Goal: Task Accomplishment & Management: Use online tool/utility

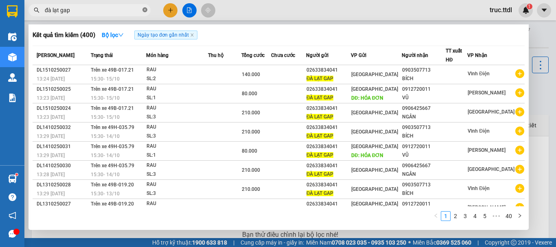
click at [144, 9] on icon "close-circle" at bounding box center [144, 9] width 5 height 5
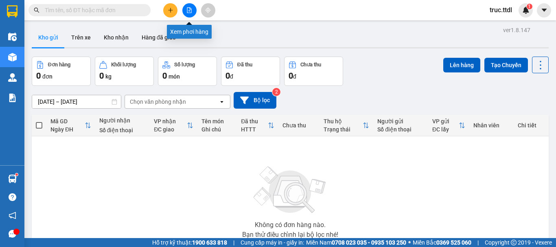
click at [191, 13] on button at bounding box center [189, 10] width 14 height 14
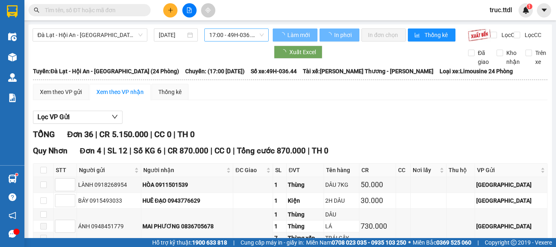
click at [227, 35] on span "17:00 - 49H-036.44" at bounding box center [236, 35] width 55 height 12
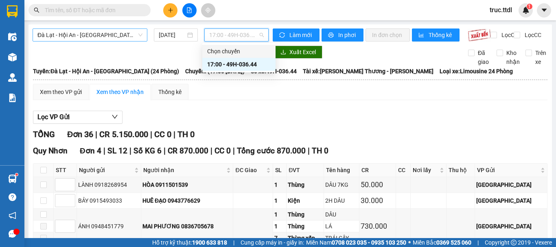
click at [114, 36] on span "Đà Lạt - Hội An - Đà Nẵng (24 Phòng)" at bounding box center [89, 35] width 105 height 12
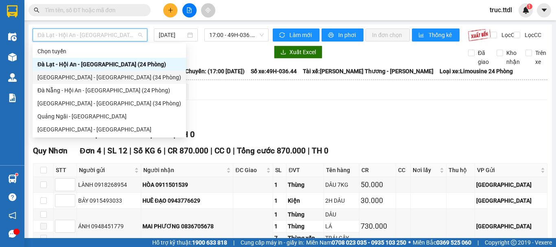
click at [84, 76] on div "Đà Lạt - Đà Nẵng (34 Phòng)" at bounding box center [109, 77] width 144 height 9
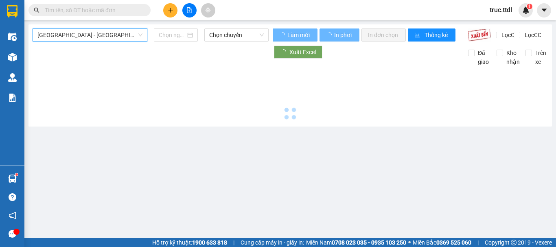
type input "15/10/2025"
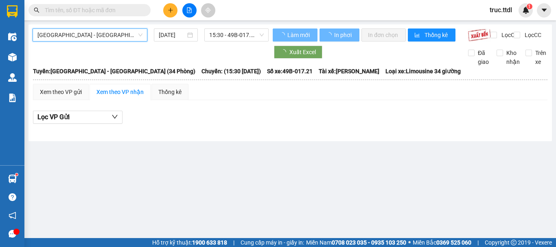
click at [98, 37] on span "Đà Lạt - Đà Nẵng (34 Phòng)" at bounding box center [89, 35] width 105 height 12
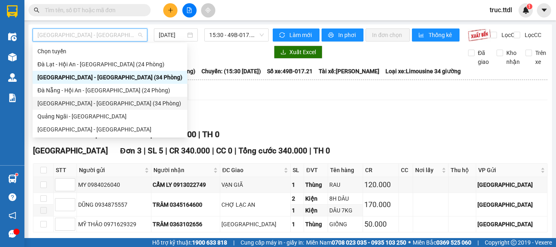
click at [83, 100] on div "Đà Nẵng - Đà Lạt (34 Phòng)" at bounding box center [109, 103] width 145 height 9
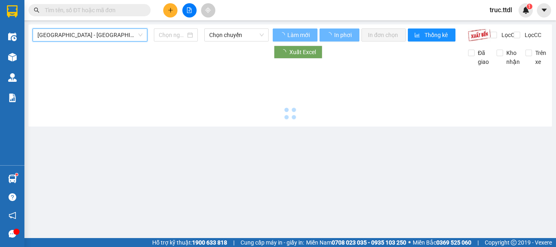
type input "15/10/2025"
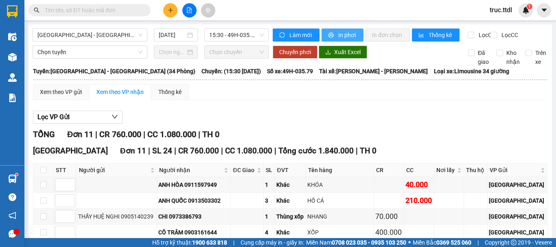
click at [346, 36] on span "In phơi" at bounding box center [347, 35] width 19 height 9
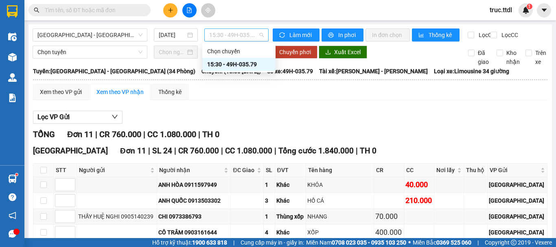
click at [241, 35] on span "15:30 - 49H-035.79" at bounding box center [236, 35] width 55 height 12
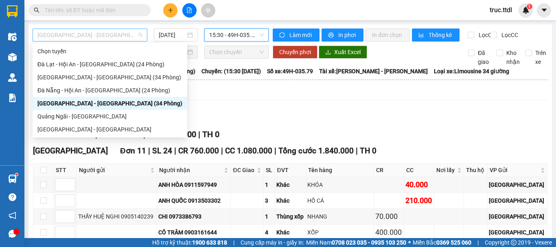
click at [105, 35] on span "Đà Nẵng - Đà Lạt (34 Phòng)" at bounding box center [89, 35] width 105 height 12
click at [111, 89] on div "Đà Nẵng - Hội An - Đà Lạt (24 Phòng)" at bounding box center [109, 90] width 145 height 9
type input "15/10/2025"
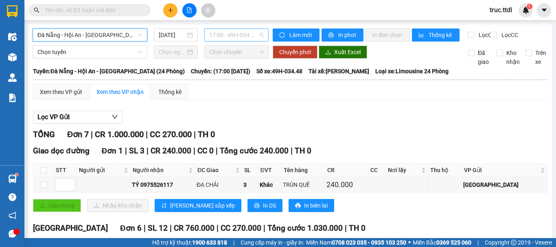
click at [236, 37] on span "17:00 - 49H-034.48" at bounding box center [236, 35] width 55 height 12
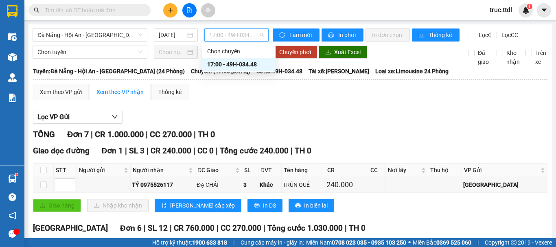
drag, startPoint x: 310, startPoint y: 117, endPoint x: 320, endPoint y: 74, distance: 44.4
click at [311, 117] on div "Lọc VP Gửi TỔNG Đơn 7 | CR 1.000.000 | CC 270.000 | TH 0 Giao dọc đường Đơn 1 …" at bounding box center [290, 243] width 514 height 272
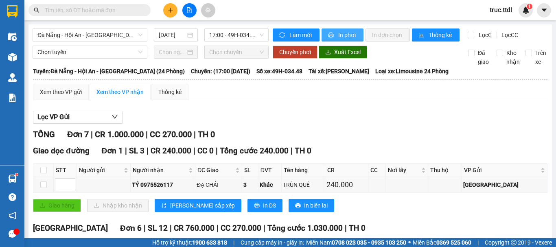
click at [342, 33] on span "In phơi" at bounding box center [347, 35] width 19 height 9
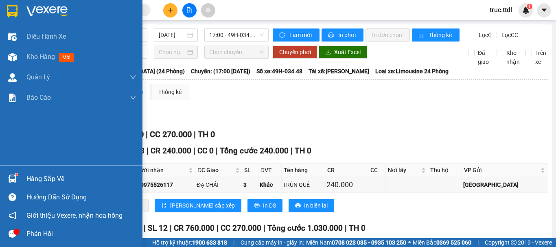
click at [12, 12] on img at bounding box center [12, 11] width 11 height 12
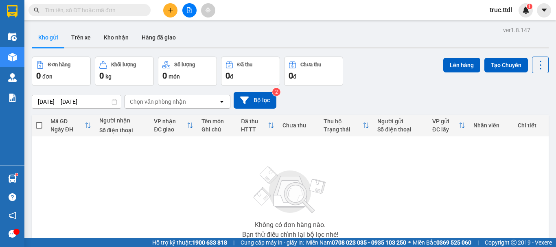
click at [487, 12] on span "truc.ttdl" at bounding box center [500, 10] width 35 height 10
click at [501, 27] on span "Đăng xuất" at bounding box center [512, 25] width 34 height 9
